Goal: Task Accomplishment & Management: Manage account settings

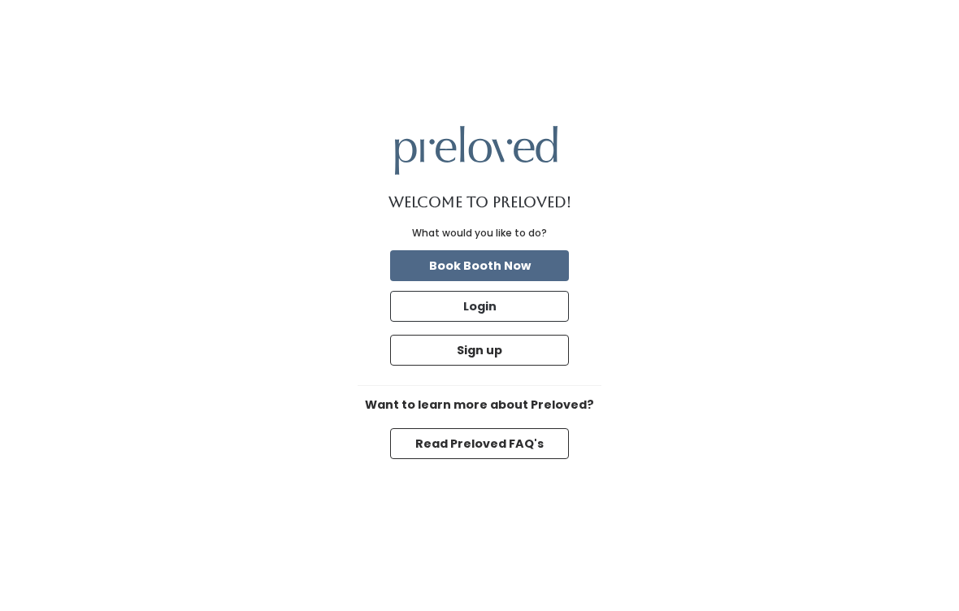
click at [458, 322] on button "Login" at bounding box center [479, 306] width 179 height 31
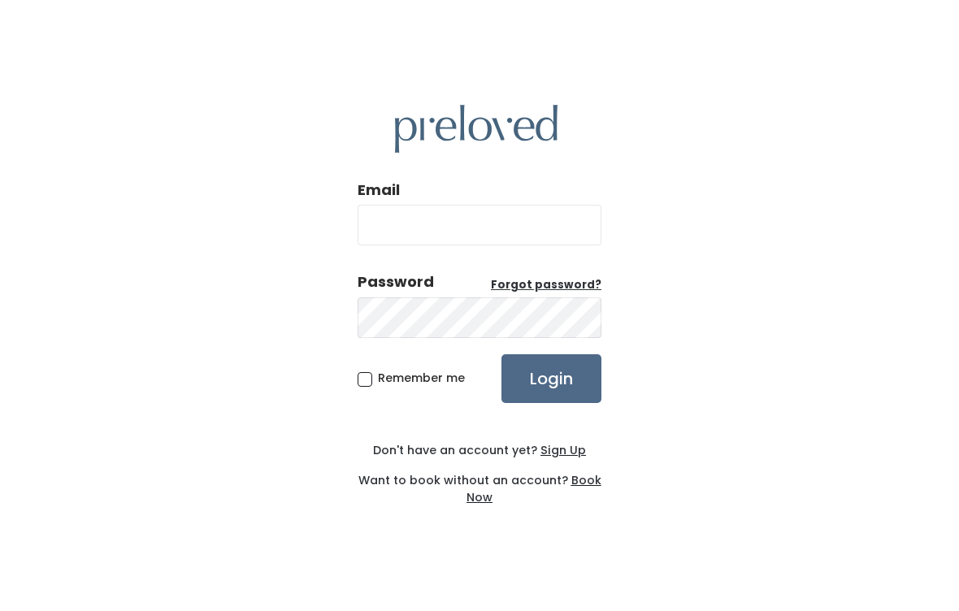
click at [820, 345] on div "Email Password Forgot password? Remember me Login Don't have an account yet? Si…" at bounding box center [479, 305] width 959 height 611
click at [411, 246] on input "Email" at bounding box center [480, 225] width 244 height 41
type input "[EMAIL_ADDRESS][DOMAIN_NAME]"
click at [425, 386] on span "Remember me" at bounding box center [421, 378] width 87 height 16
click at [389, 380] on input "Remember me" at bounding box center [383, 375] width 11 height 11
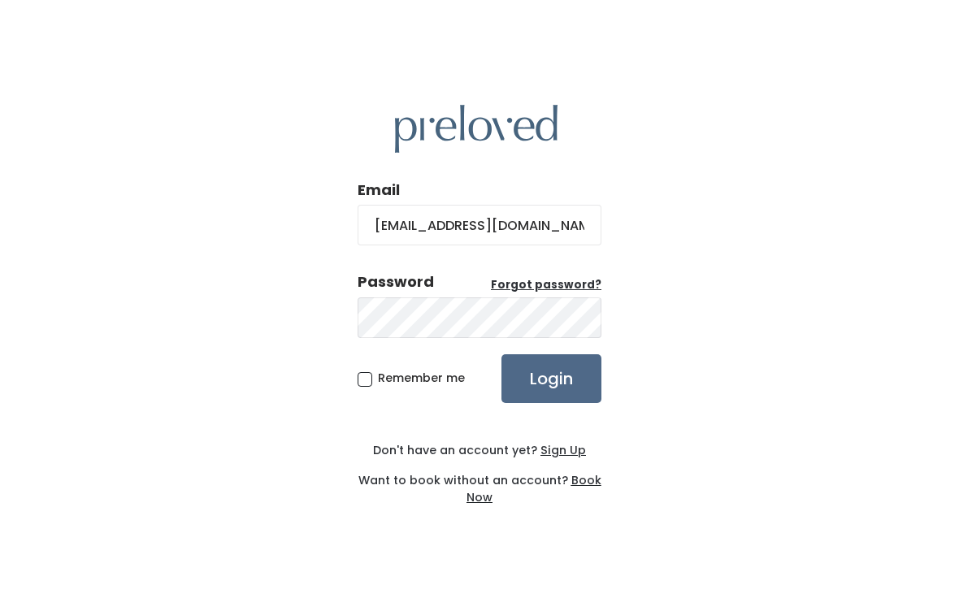
checkbox input "true"
click at [550, 390] on input "Login" at bounding box center [552, 378] width 100 height 49
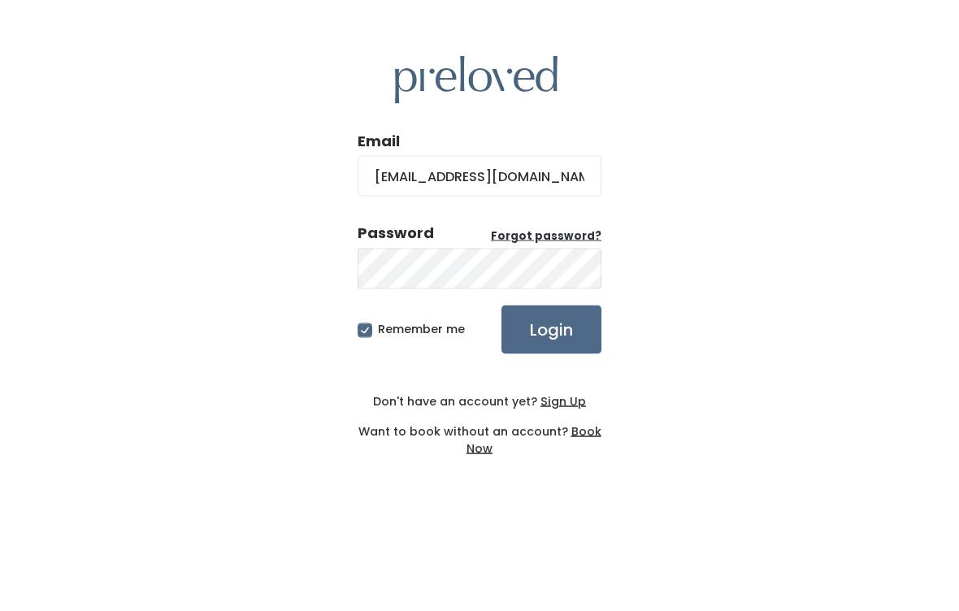
scroll to position [15, 0]
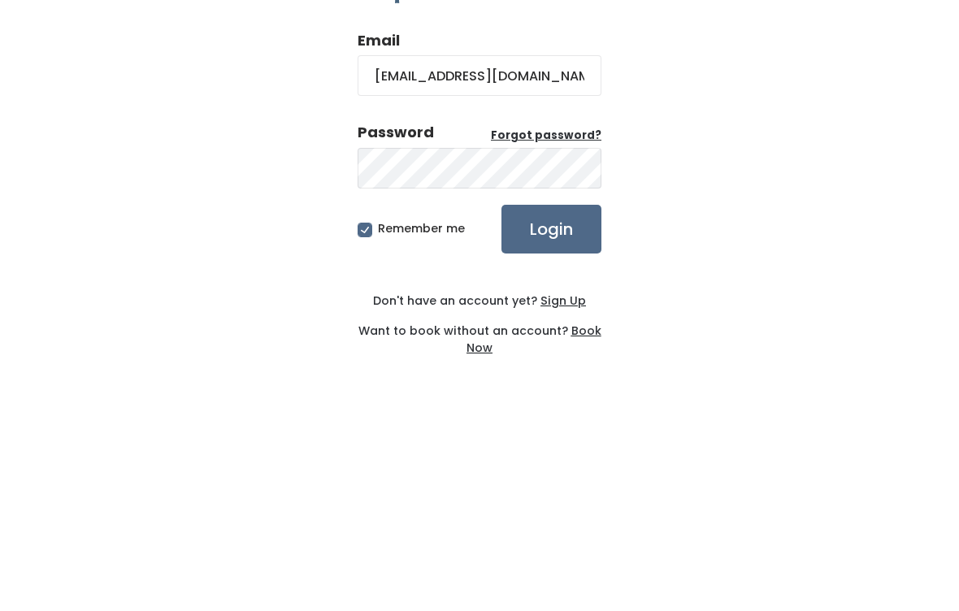
click at [551, 354] on input "Login" at bounding box center [552, 378] width 100 height 49
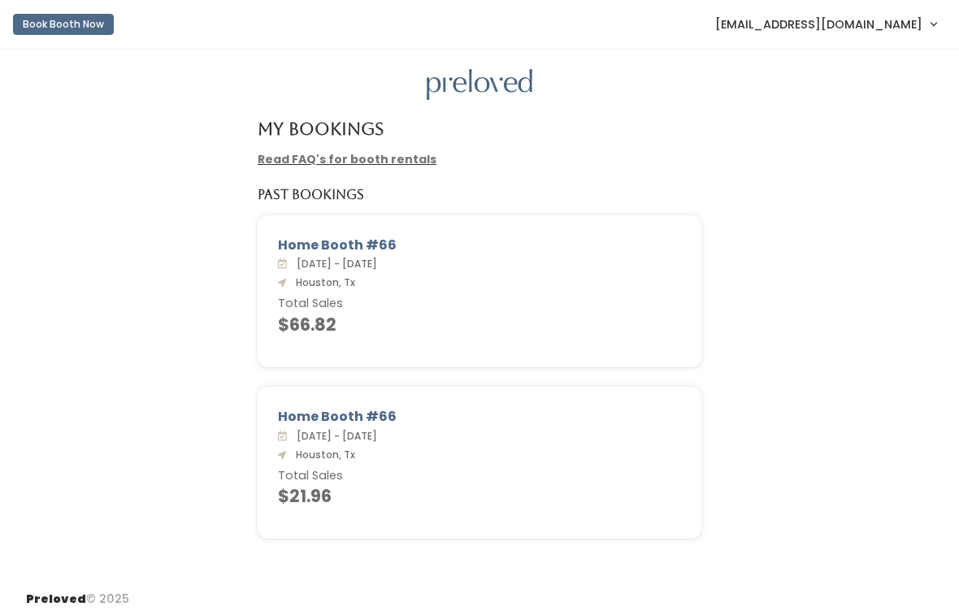
click at [493, 76] on img at bounding box center [480, 85] width 106 height 32
click at [863, 24] on span "[EMAIL_ADDRESS][DOMAIN_NAME]" at bounding box center [818, 24] width 207 height 18
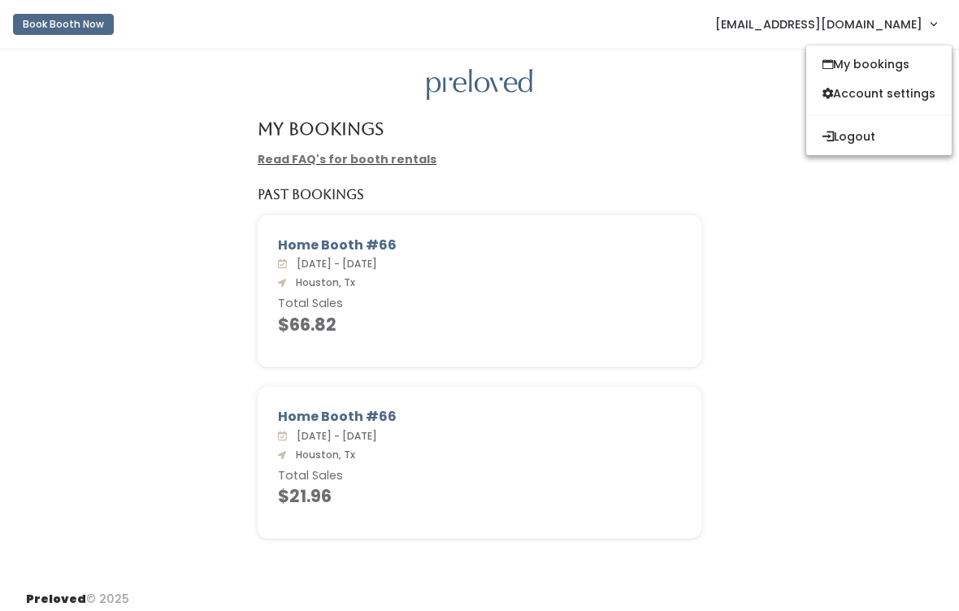
click at [842, 136] on button "Logout" at bounding box center [879, 136] width 146 height 29
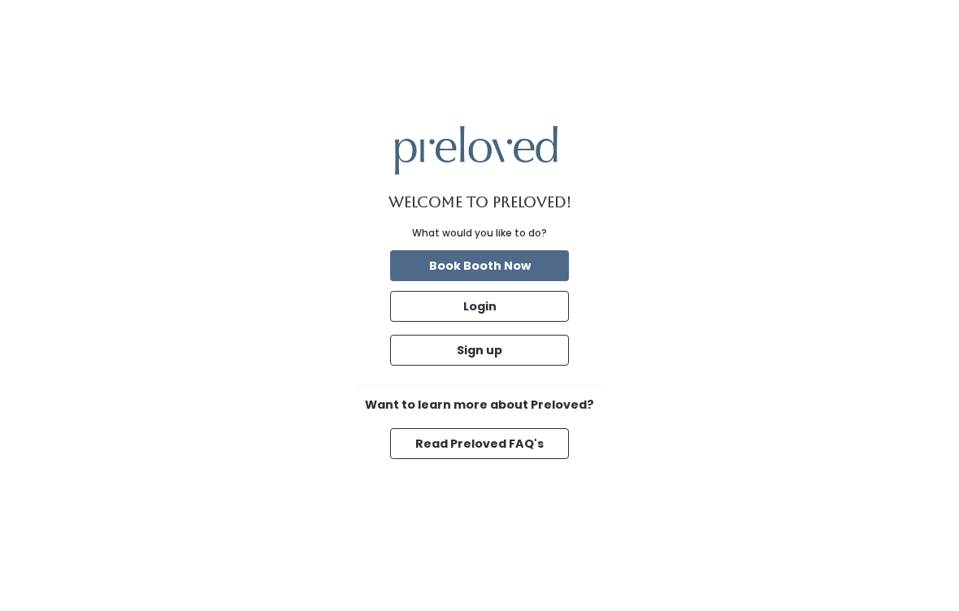
click at [427, 319] on button "Login" at bounding box center [479, 306] width 179 height 31
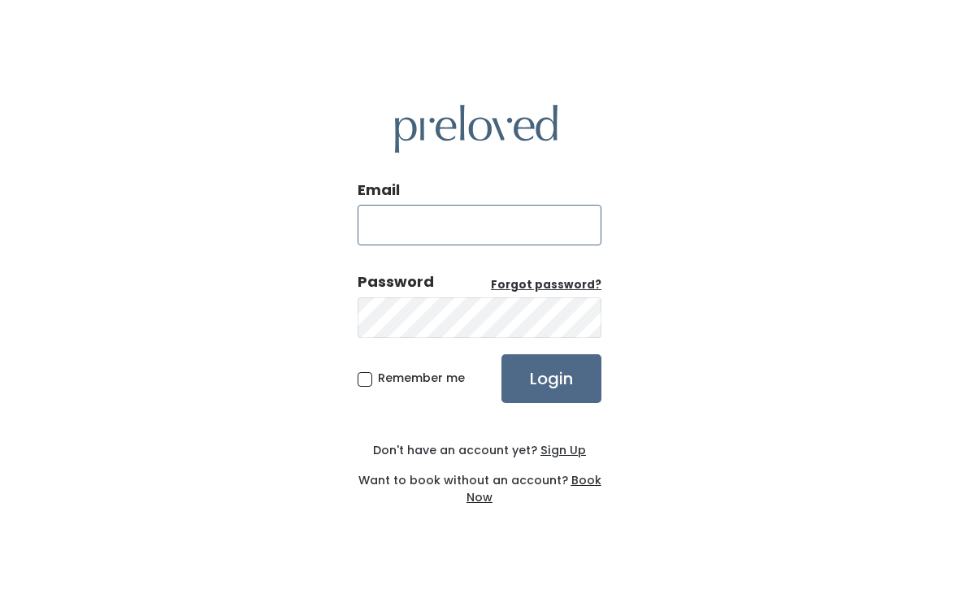
type input "[DOMAIN_NAME][EMAIL_ADDRESS][DOMAIN_NAME]"
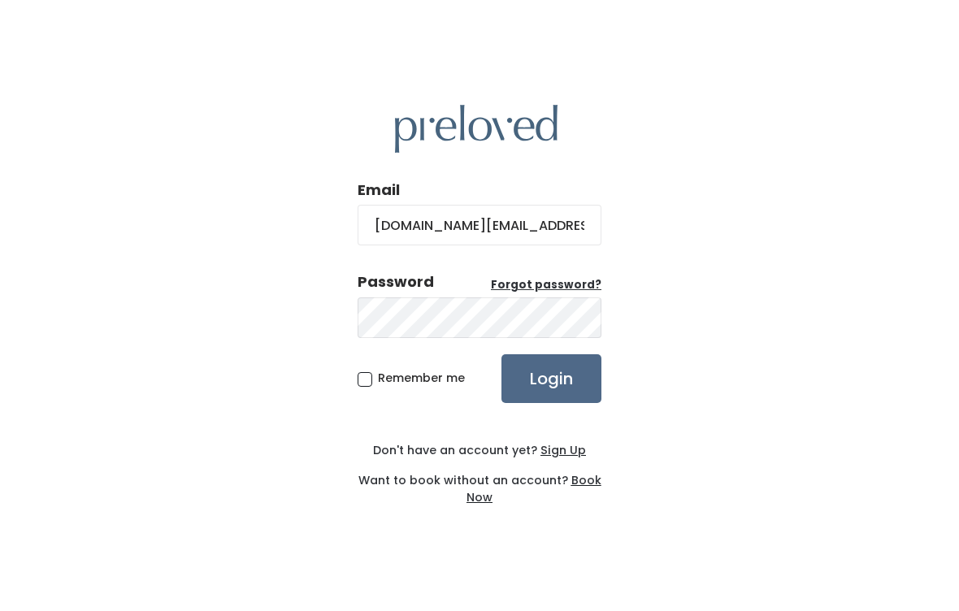
click at [380, 374] on div "Remember me Login" at bounding box center [480, 378] width 244 height 49
click at [385, 386] on span "Remember me" at bounding box center [421, 378] width 87 height 16
click at [385, 380] on input "Remember me" at bounding box center [383, 375] width 11 height 11
checkbox input "true"
click at [544, 390] on input "Login" at bounding box center [552, 378] width 100 height 49
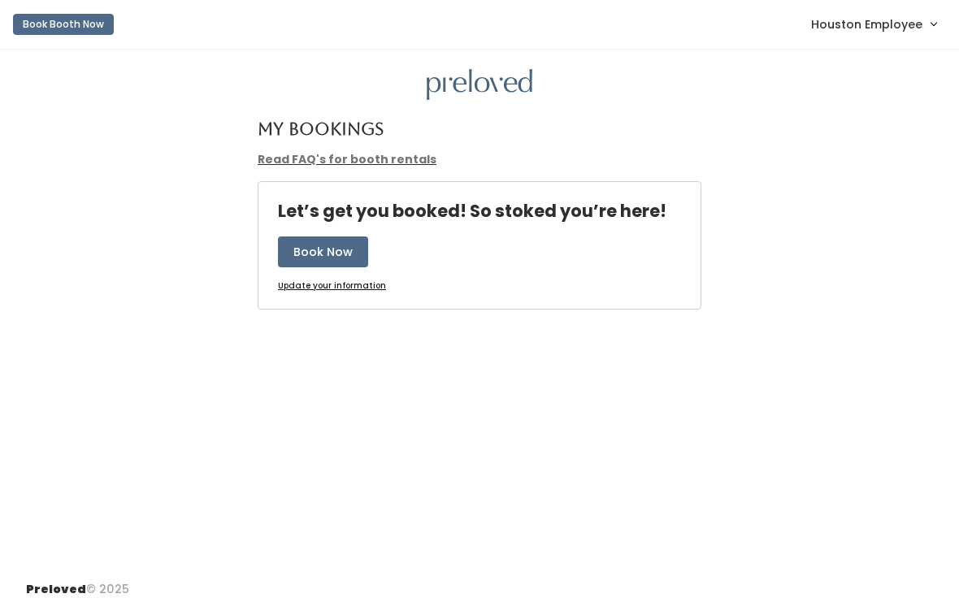
click at [877, 32] on span "Houston Employee" at bounding box center [866, 24] width 111 height 18
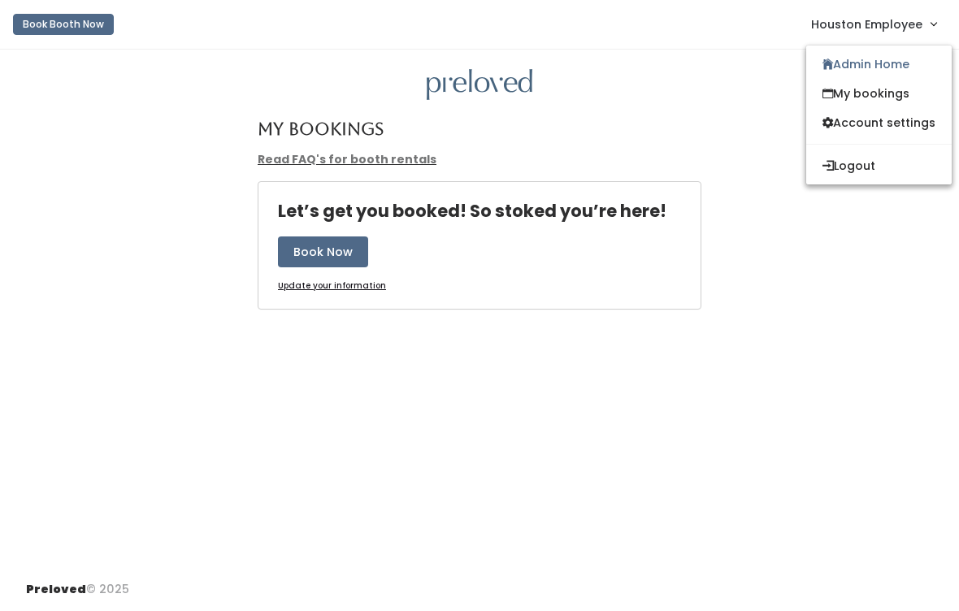
click at [858, 67] on link "Admin Home" at bounding box center [879, 64] width 146 height 29
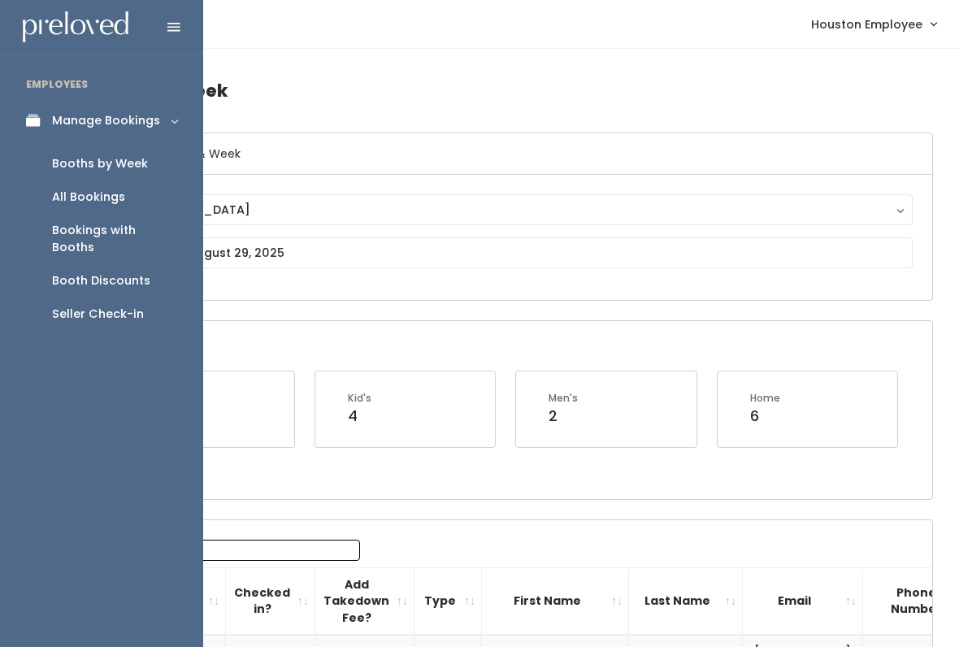
click at [164, 115] on link "Manage Bookings" at bounding box center [101, 120] width 203 height 37
click at [163, 120] on link "Manage Bookings" at bounding box center [101, 120] width 203 height 37
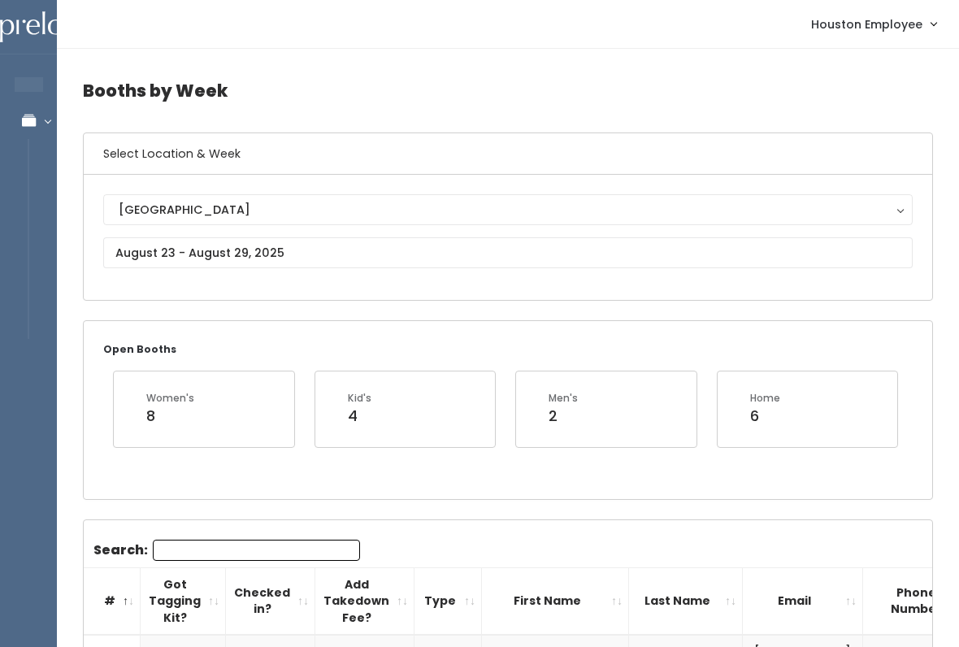
click at [318, 101] on h4 "Booths by Week" at bounding box center [508, 90] width 850 height 45
click at [306, 208] on div "Houston" at bounding box center [508, 210] width 779 height 18
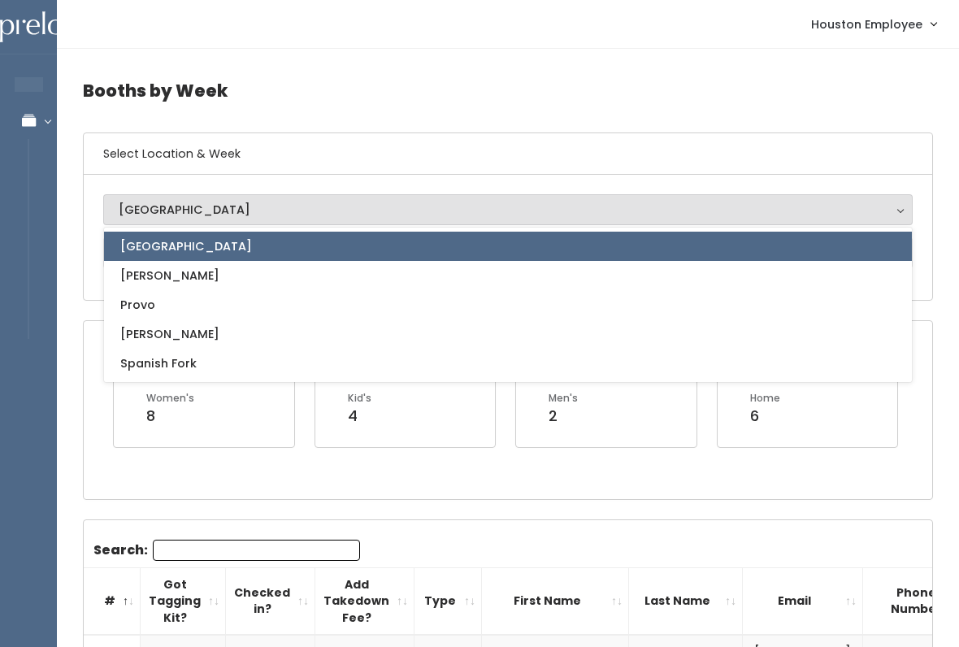
click at [316, 248] on link "Houston" at bounding box center [508, 246] width 808 height 29
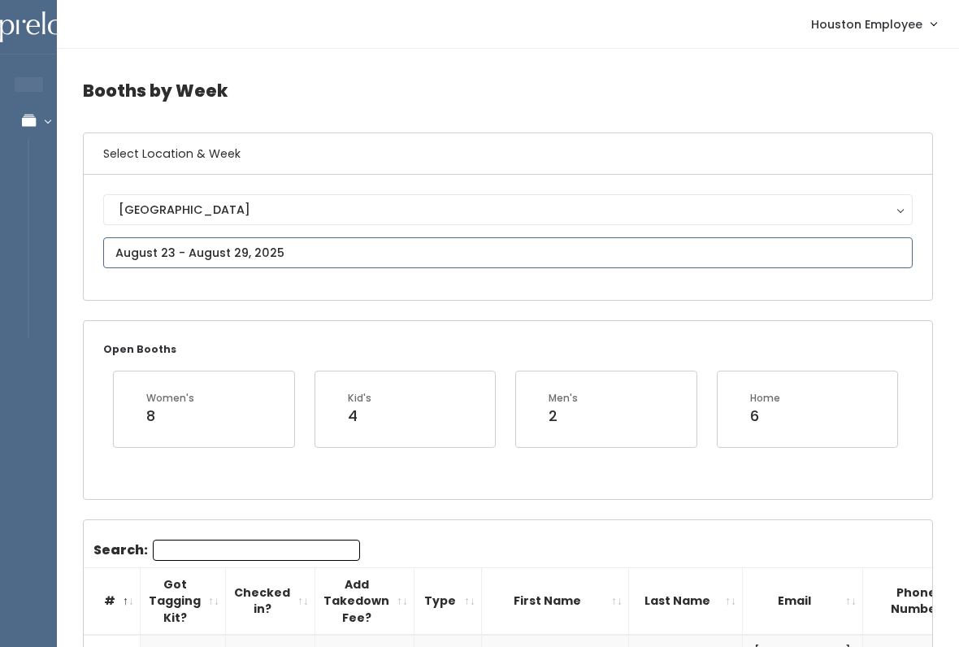
click at [418, 247] on input "text" at bounding box center [508, 252] width 810 height 31
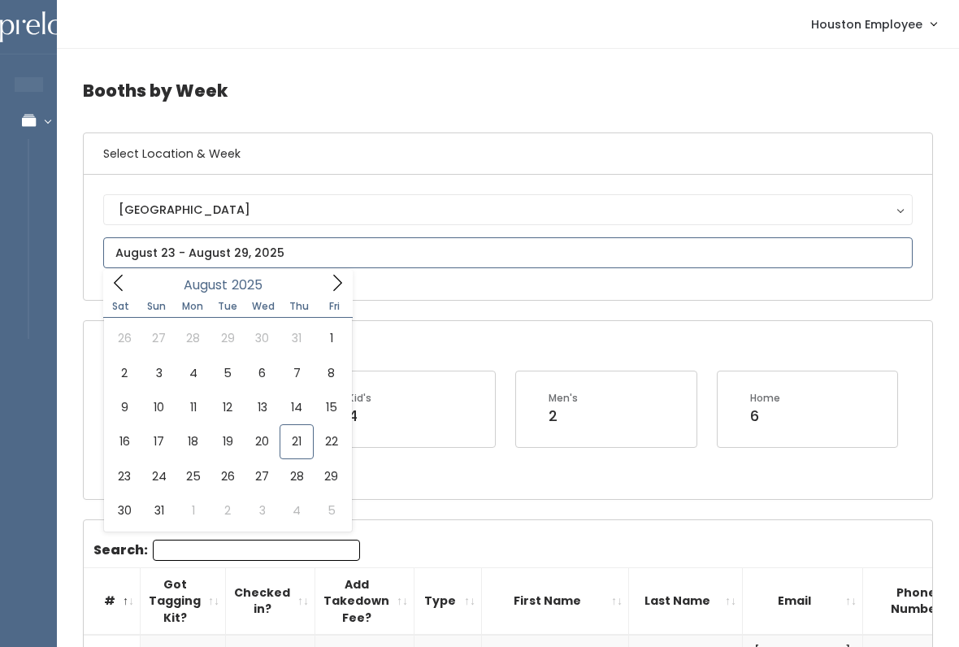
type input "August 16 to August 22"
